Goal: Find contact information: Find contact information

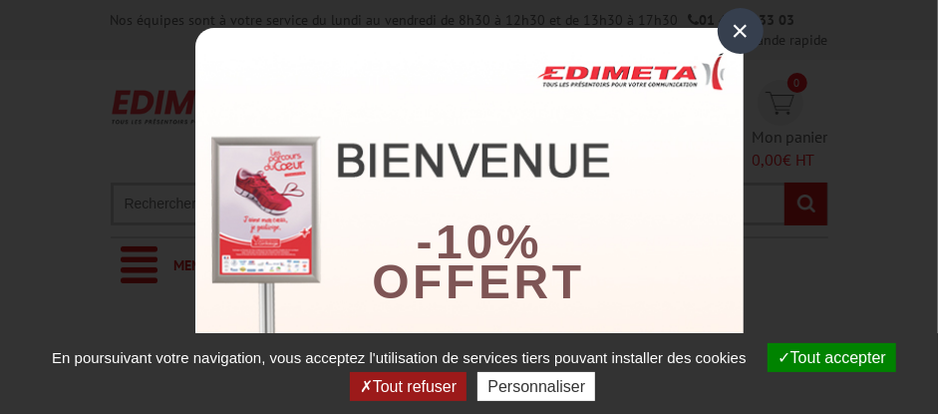
click at [735, 37] on div "×" at bounding box center [741, 31] width 46 height 46
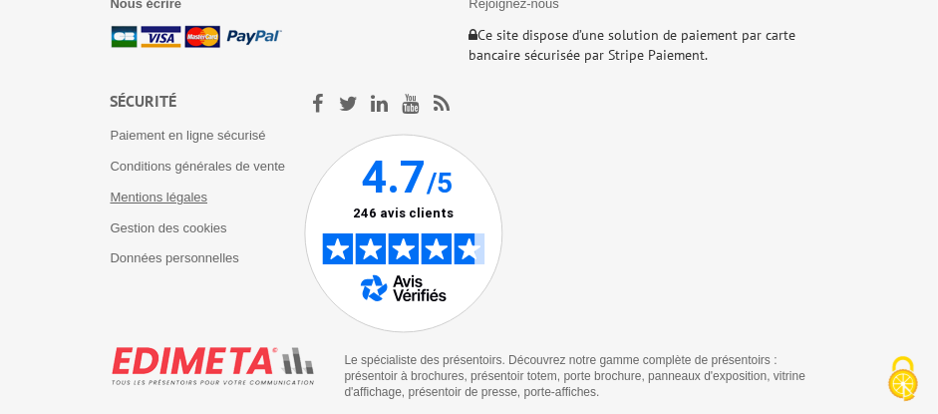
click at [175, 189] on link "Mentions légales" at bounding box center [160, 196] width 98 height 15
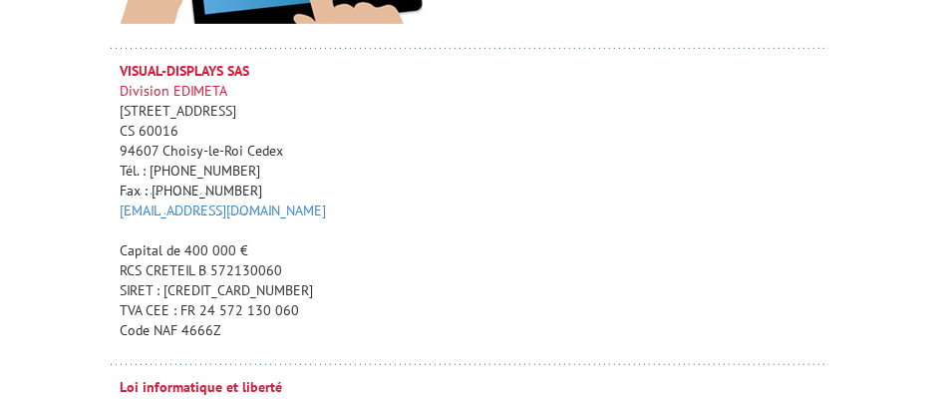
scroll to position [538, 0]
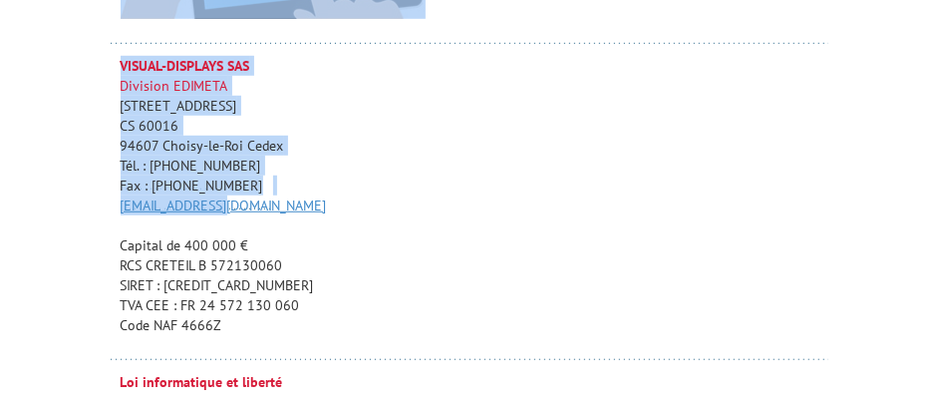
drag, startPoint x: 123, startPoint y: 199, endPoint x: 217, endPoint y: 201, distance: 94.7
click at [247, 201] on span "Tél. : [PHONE_NUMBER] Fax : [PHONE_NUMBER]" at bounding box center [197, 188] width 153 height 65
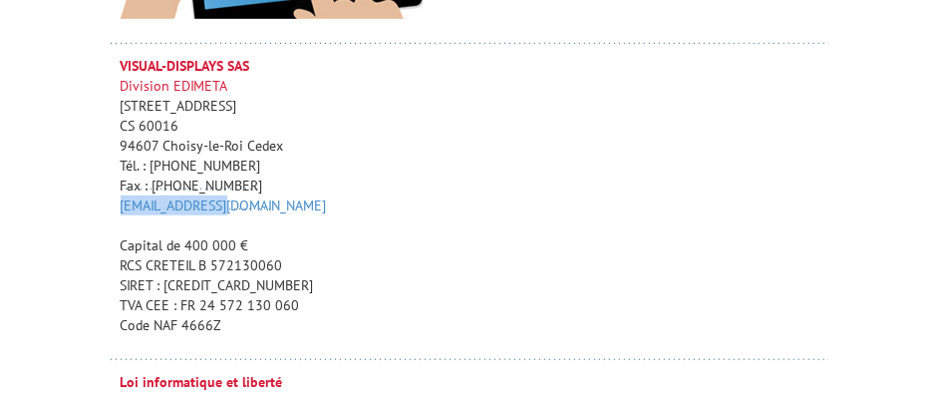
drag, startPoint x: 230, startPoint y: 205, endPoint x: 119, endPoint y: 210, distance: 111.7
click at [119, 210] on td "VISUAL-DISPLAYS SAS Division EDIMETA [STREET_ADDRESS] Tél. : [PHONE_NUMBER] Fax…" at bounding box center [470, 214] width 718 height 316
copy link "[EMAIL_ADDRESS][DOMAIN_NAME]"
